Goal: Register for event/course

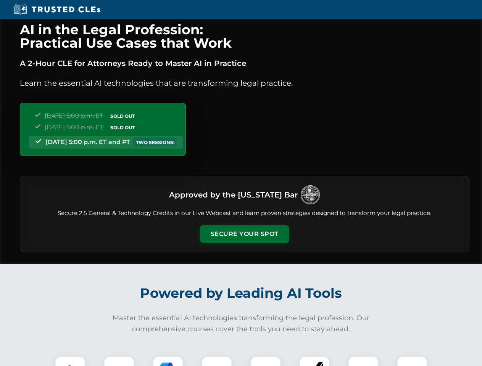
click at [244, 234] on button "Secure Your Spot" at bounding box center [244, 235] width 89 height 18
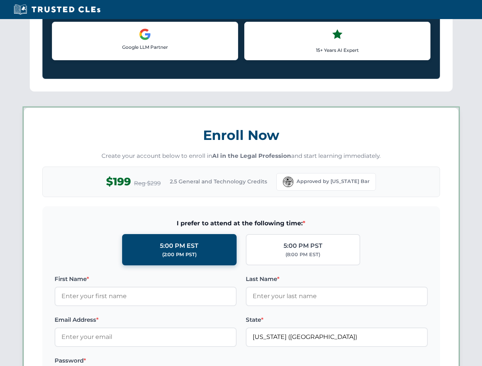
click at [119, 361] on label "Password *" at bounding box center [146, 360] width 182 height 9
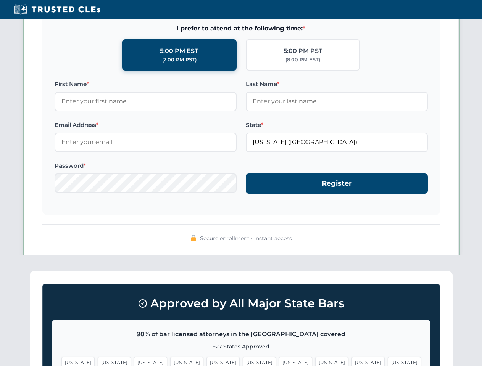
click at [279, 361] on span "[US_STATE]" at bounding box center [295, 362] width 33 height 11
click at [351, 361] on span "[US_STATE]" at bounding box center [367, 362] width 33 height 11
